Goal: Task Accomplishment & Management: Use online tool/utility

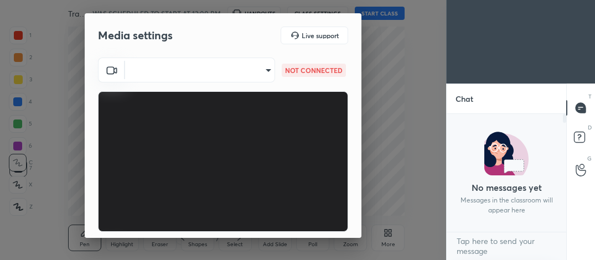
scroll to position [102, 0]
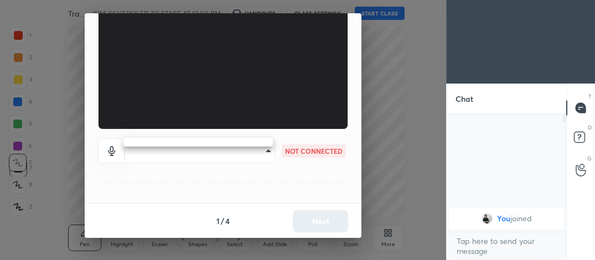
click at [264, 151] on body "1 2 3 4 5 6 7 C X Z C X Z E E Erase all H H Transition Metal I WAS SCHEDULED TO…" at bounding box center [297, 130] width 595 height 260
click at [361, 73] on div at bounding box center [297, 130] width 595 height 260
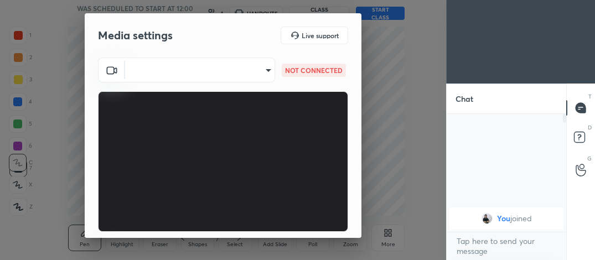
click at [263, 73] on body "1 2 3 4 5 6 7 C X Z C X Z E E Erase all H H Transition Metal I WAS SCHEDULED TO…" at bounding box center [297, 130] width 595 height 260
click at [265, 69] on div at bounding box center [297, 130] width 595 height 260
type input "feacf44b8995d66629f949e542a8ca85cb3a62bbab7293e7f3b75a0724a9180a"
type input "default"
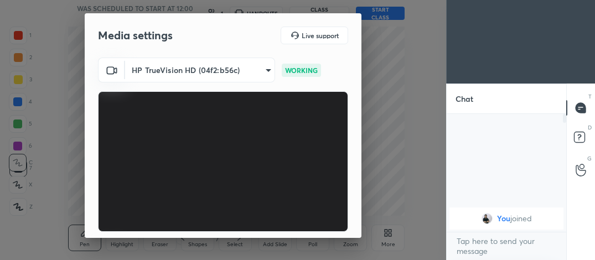
click at [356, 210] on div "HP TrueVision HD (04f2:b56c) feacf44b8995d66629f949e542a8ca85cb3a62bbab7293e7f3…" at bounding box center [223, 182] width 277 height 248
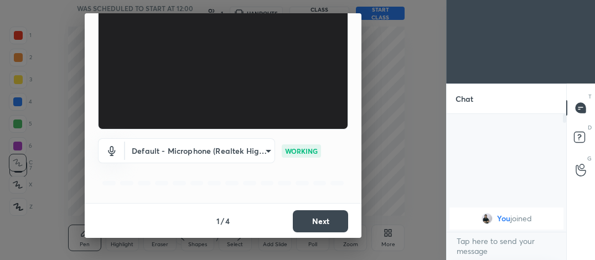
click at [323, 213] on button "Next" at bounding box center [320, 221] width 55 height 22
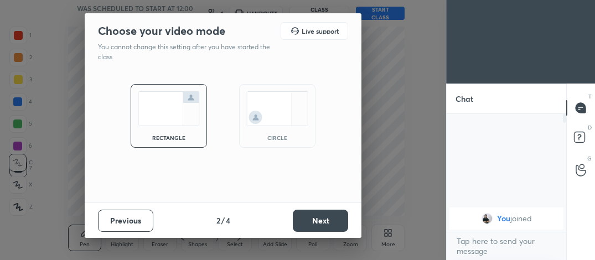
scroll to position [0, 0]
click at [283, 108] on img at bounding box center [277, 108] width 62 height 35
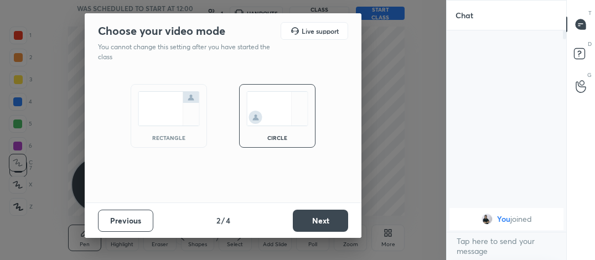
scroll to position [226, 116]
click at [307, 213] on button "Next" at bounding box center [320, 221] width 55 height 22
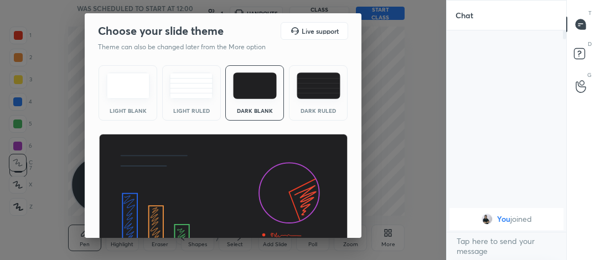
scroll to position [71, 0]
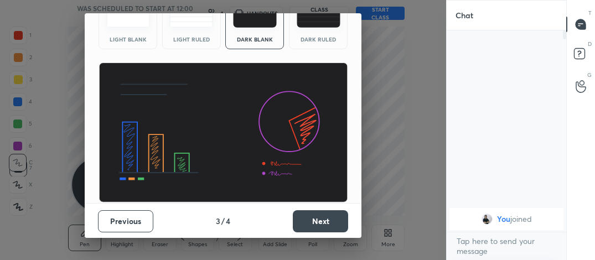
click at [333, 217] on button "Next" at bounding box center [320, 221] width 55 height 22
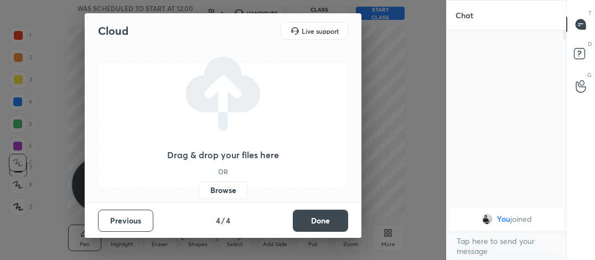
click at [333, 217] on button "Done" at bounding box center [320, 221] width 55 height 22
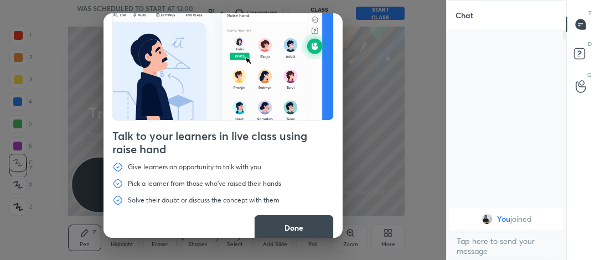
scroll to position [38, 0]
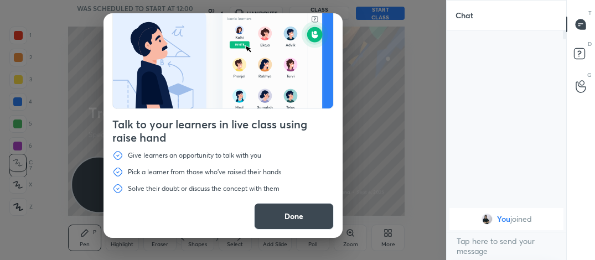
click at [319, 210] on button "Done" at bounding box center [294, 216] width 80 height 27
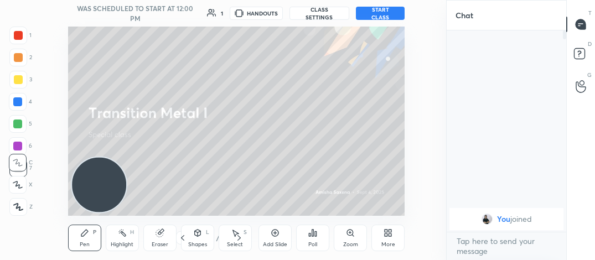
click at [392, 13] on button "START CLASS" at bounding box center [380, 13] width 49 height 13
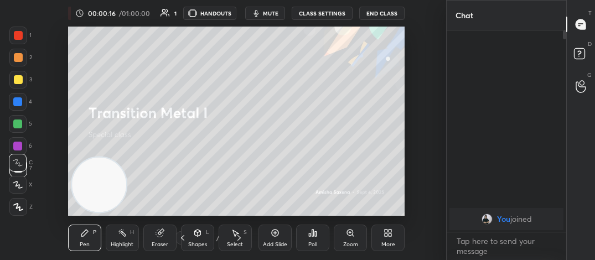
click at [392, 13] on button "End Class" at bounding box center [381, 13] width 45 height 13
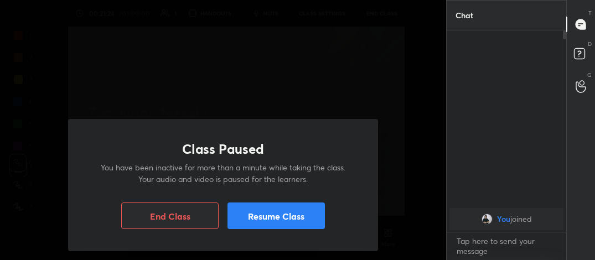
click at [262, 210] on button "Resume Class" at bounding box center [275, 216] width 97 height 27
click at [279, 205] on button "Resume Class" at bounding box center [275, 216] width 97 height 27
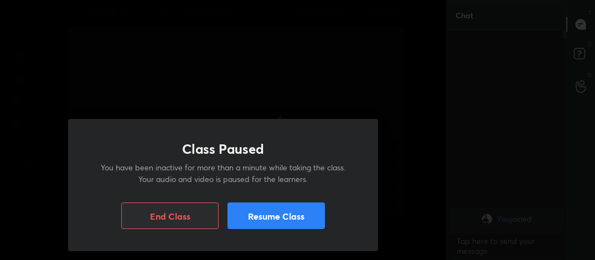
click at [291, 216] on button "Resume Class" at bounding box center [275, 216] width 97 height 27
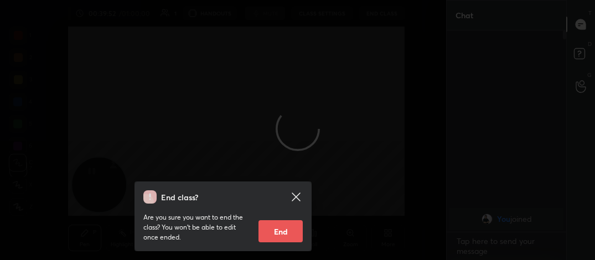
click at [294, 194] on icon at bounding box center [295, 196] width 13 height 13
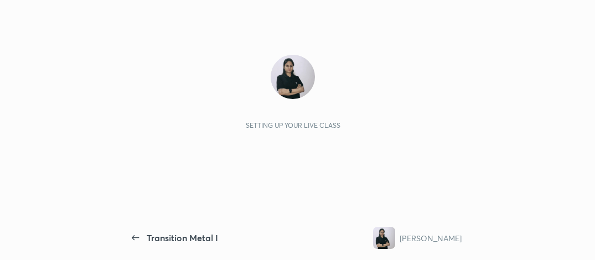
scroll to position [3, 0]
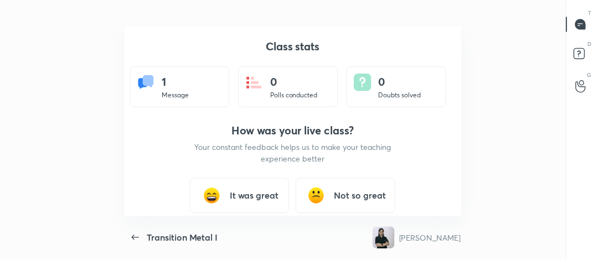
scroll to position [55162, 54767]
type textarea "x"
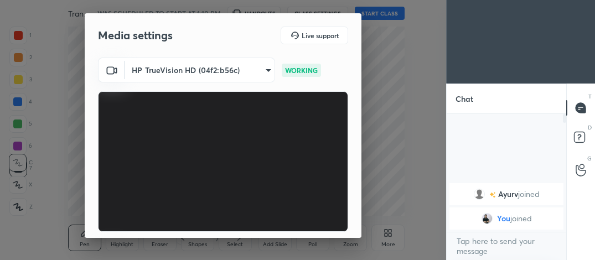
scroll to position [102, 0]
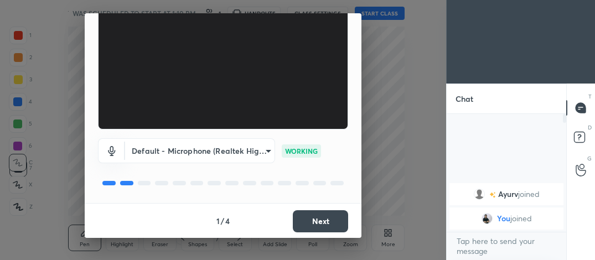
click at [329, 220] on button "Next" at bounding box center [320, 221] width 55 height 22
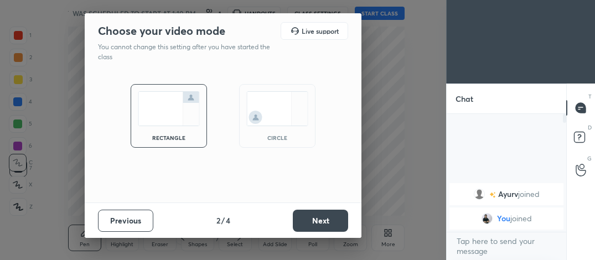
scroll to position [0, 0]
click at [288, 131] on div "circle" at bounding box center [277, 116] width 76 height 64
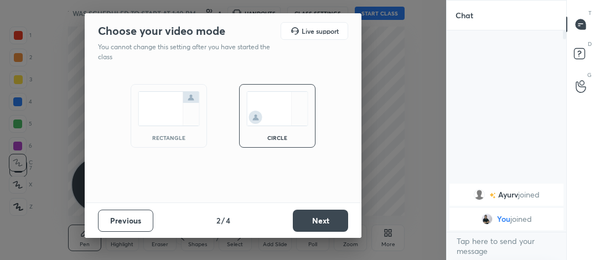
scroll to position [226, 116]
click at [318, 211] on button "Next" at bounding box center [320, 221] width 55 height 22
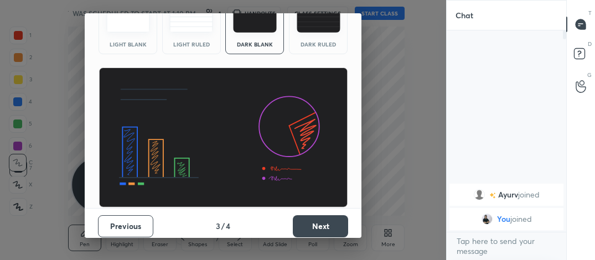
scroll to position [71, 0]
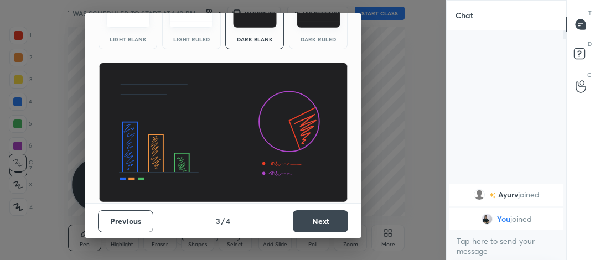
click at [338, 216] on button "Next" at bounding box center [320, 221] width 55 height 22
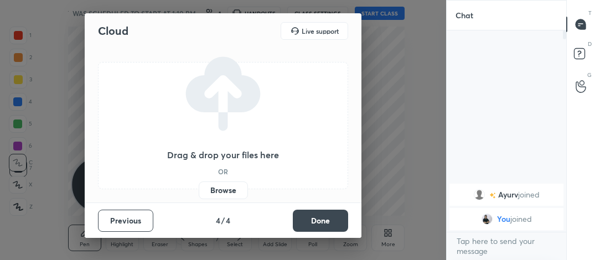
scroll to position [0, 0]
click at [338, 216] on button "Done" at bounding box center [320, 221] width 55 height 22
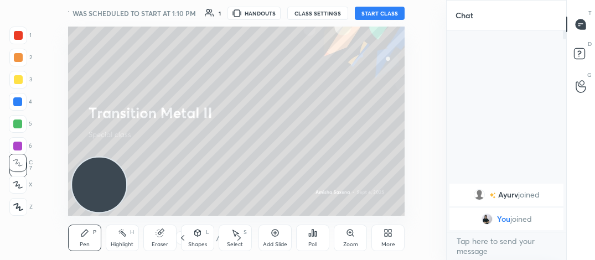
click at [388, 15] on button "START CLASS" at bounding box center [380, 13] width 50 height 13
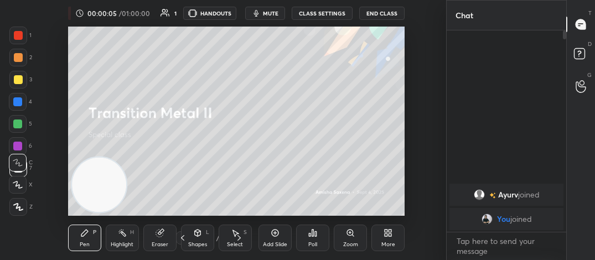
click at [388, 15] on button "End Class" at bounding box center [381, 13] width 45 height 13
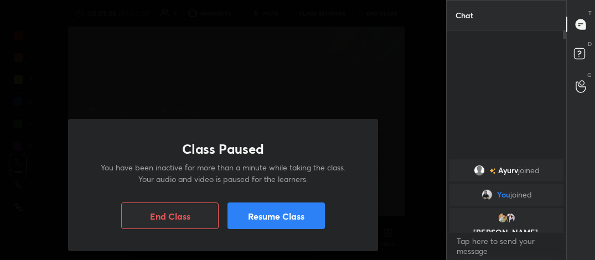
click at [303, 208] on button "Resume Class" at bounding box center [275, 216] width 97 height 27
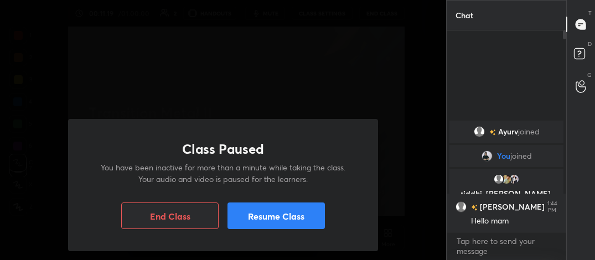
click at [255, 208] on button "Resume Class" at bounding box center [275, 216] width 97 height 27
